Goal: Download file/media

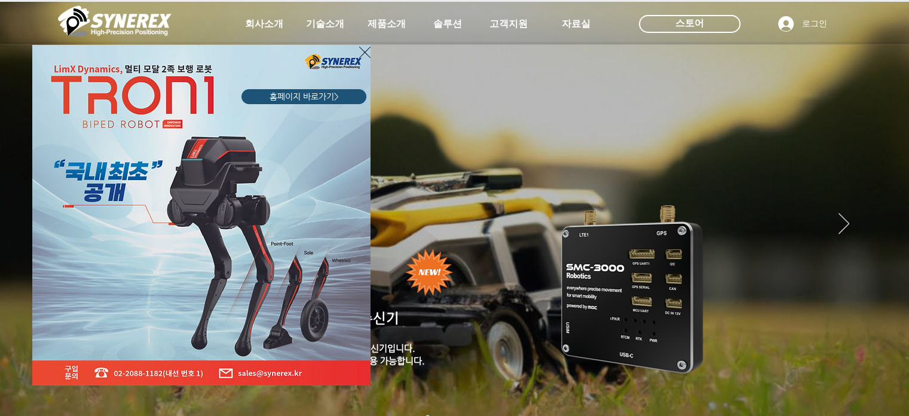
click at [363, 45] on icon "사이트로 돌아가기" at bounding box center [364, 52] width 11 height 15
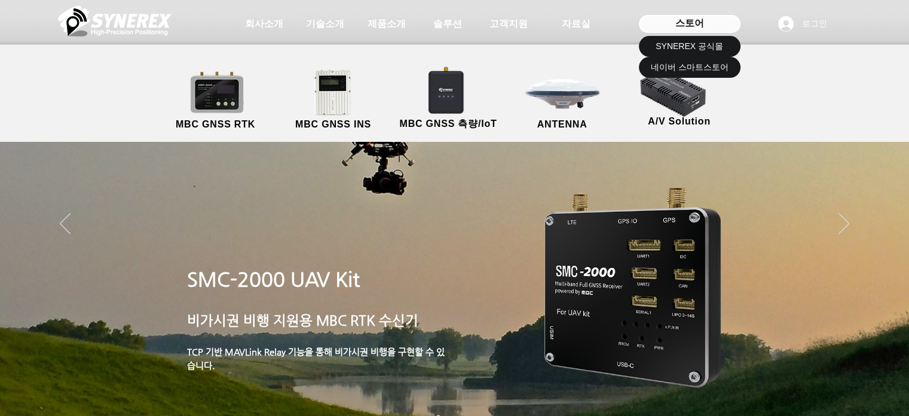
click at [688, 32] on div "스토어" at bounding box center [690, 24] width 102 height 18
click at [681, 48] on span "SYNEREX 공식몰" at bounding box center [690, 47] width 68 height 12
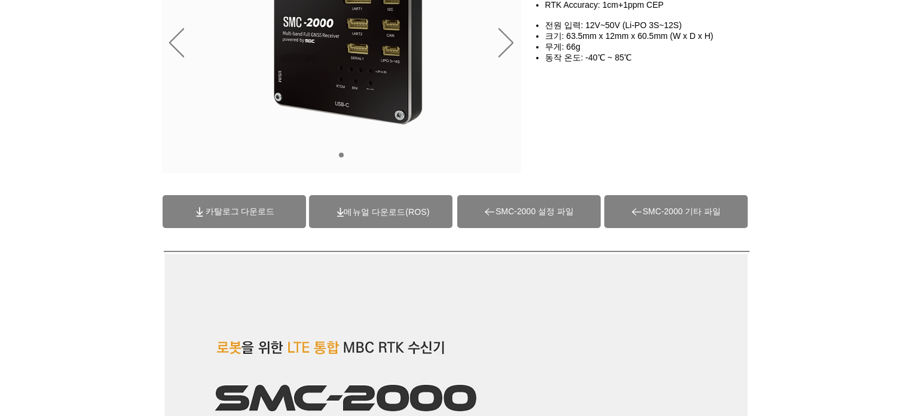
scroll to position [179, 0]
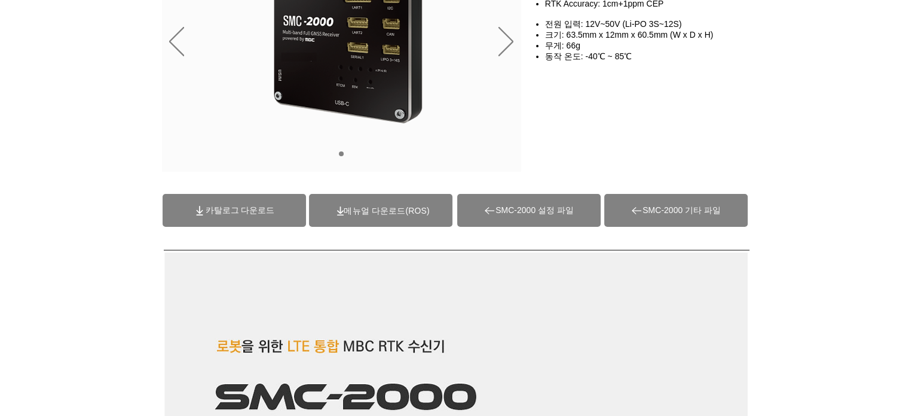
click at [274, 209] on span "카탈로그 다운로드" at bounding box center [240, 210] width 69 height 11
